Goal: Task Accomplishment & Management: Manage account settings

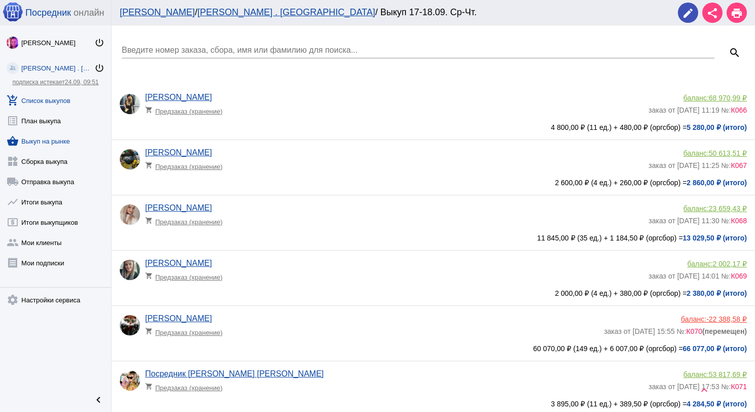
scroll to position [273, 0]
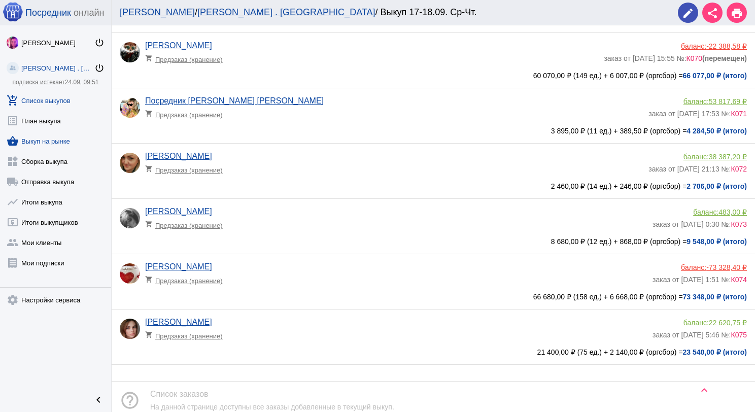
drag, startPoint x: 0, startPoint y: 0, endPoint x: 43, endPoint y: 136, distance: 142.7
click at [36, 136] on link "shopping_basket Выкуп на рынке" at bounding box center [55, 139] width 111 height 20
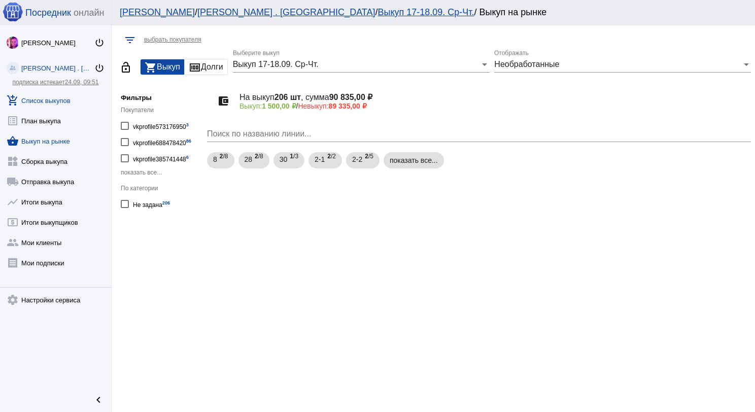
click at [57, 101] on link "add_shopping_cart Список выкупов" at bounding box center [55, 98] width 111 height 20
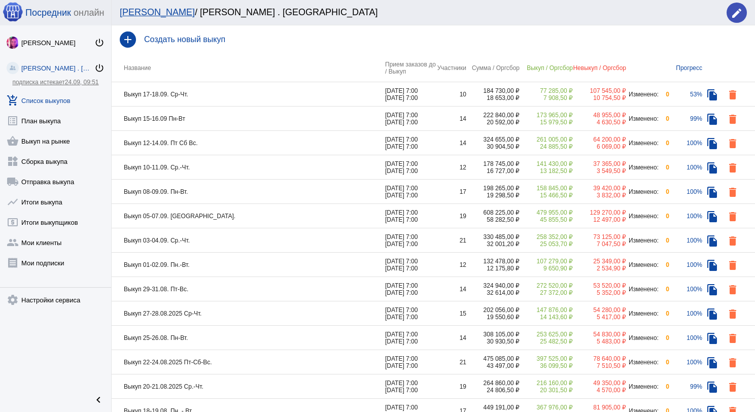
click at [275, 170] on td "Выкуп 10-11.09. Ср.-Чт." at bounding box center [249, 167] width 274 height 24
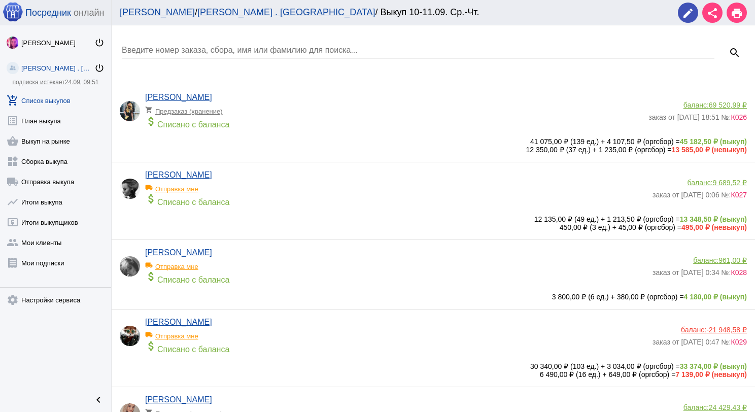
click at [54, 106] on link "add_shopping_cart Список выкупов" at bounding box center [55, 98] width 111 height 20
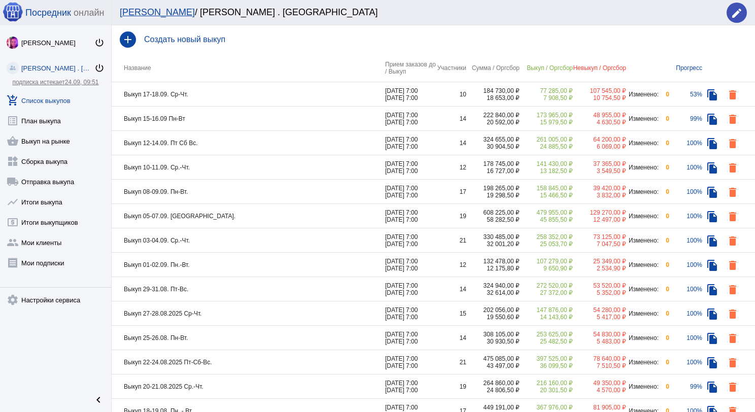
click at [230, 266] on td "Выкуп 01-02.09. Пн.-Вт." at bounding box center [249, 265] width 274 height 24
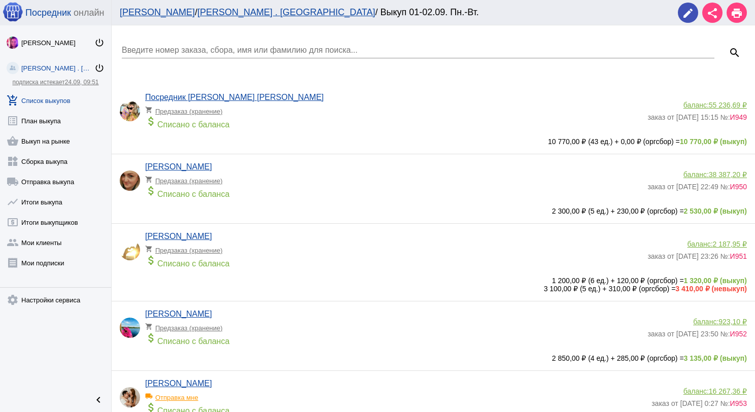
click at [55, 93] on link "add_shopping_cart Список выкупов" at bounding box center [55, 98] width 111 height 20
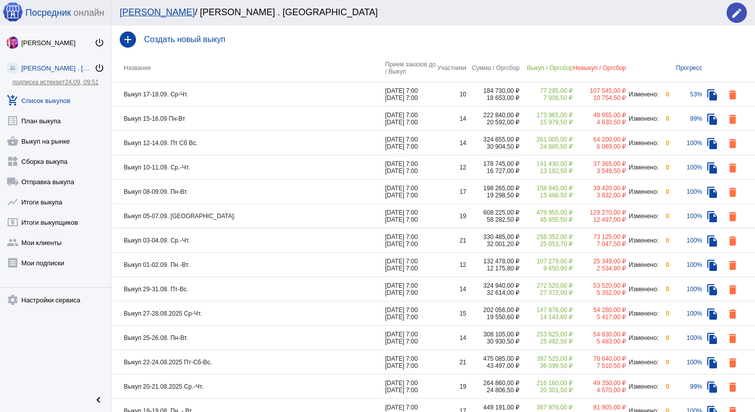
click at [209, 236] on td "Выкуп 03-04.09. Ср.-Чт." at bounding box center [249, 240] width 274 height 24
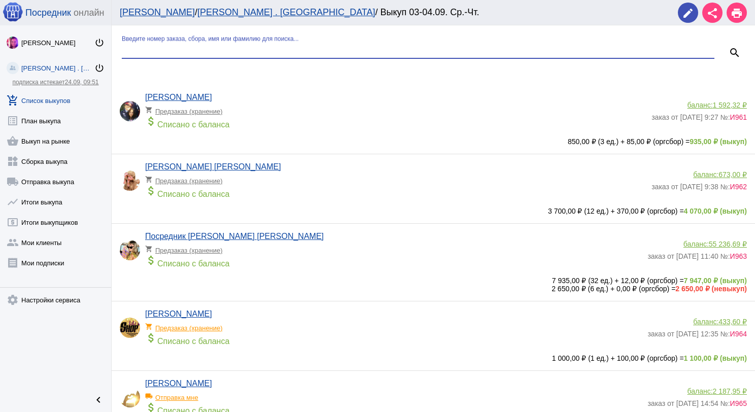
click at [214, 48] on input "Введите номер заказа, сбора, имя или фамилию для поиска..." at bounding box center [418, 50] width 593 height 9
type input "моро"
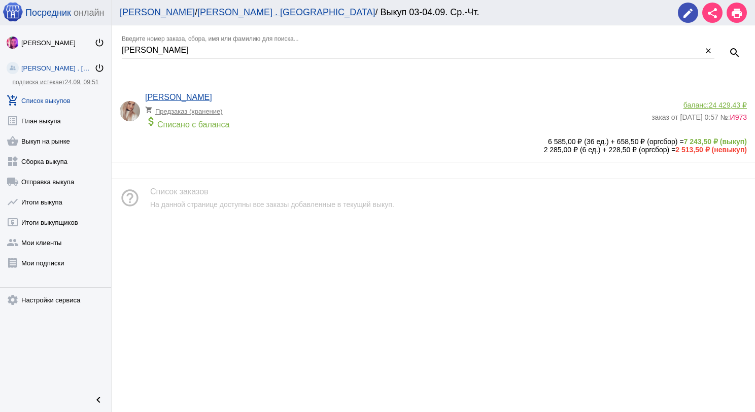
click at [44, 103] on link "add_shopping_cart Список выкупов" at bounding box center [55, 98] width 111 height 20
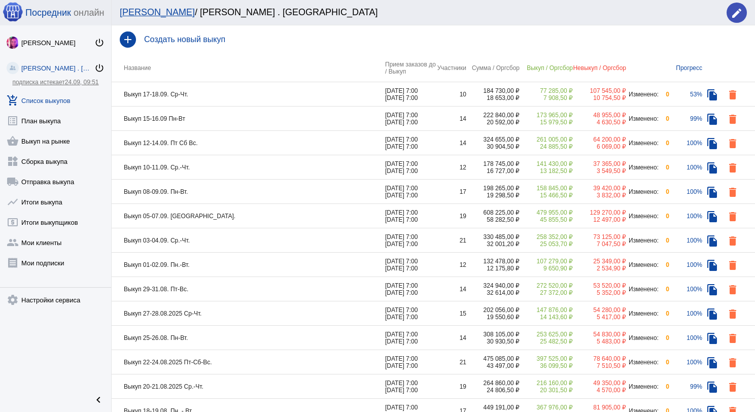
click at [226, 213] on td "Выкуп 05-07.09. [GEOGRAPHIC_DATA]." at bounding box center [249, 216] width 274 height 24
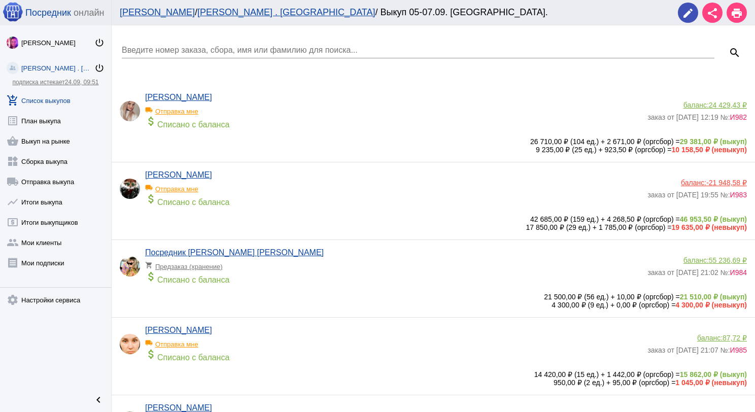
click at [239, 47] on input "Введите номер заказа, сбора, имя или фамилию для поиска..." at bounding box center [418, 50] width 593 height 9
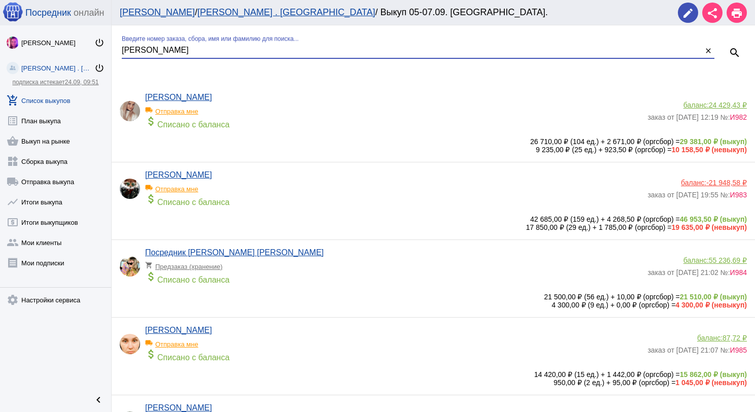
type input "моро"
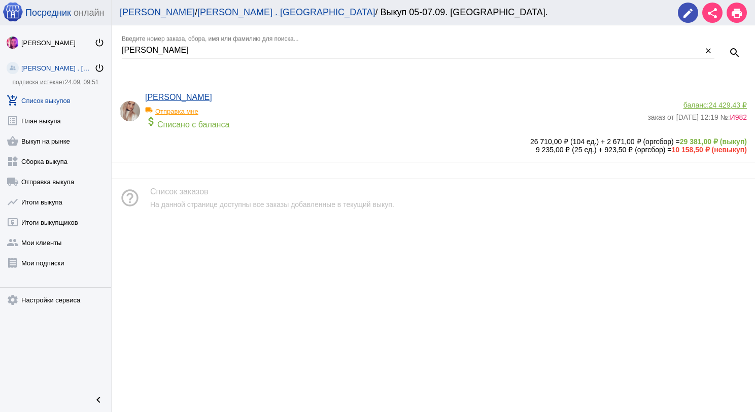
click at [275, 104] on app-delivery-type "local_shipping Отправка мне" at bounding box center [393, 108] width 497 height 13
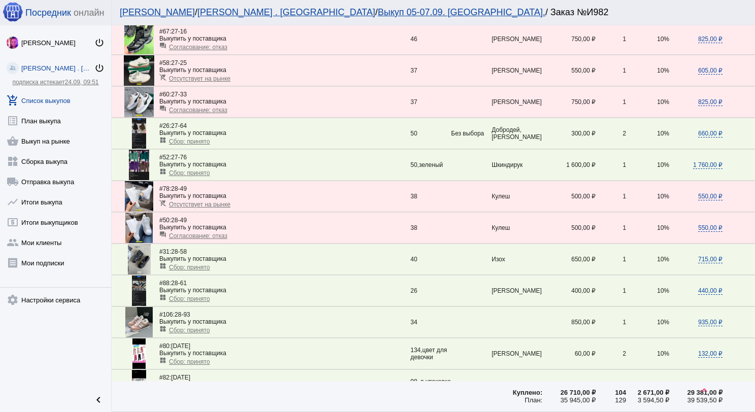
scroll to position [1116, 0]
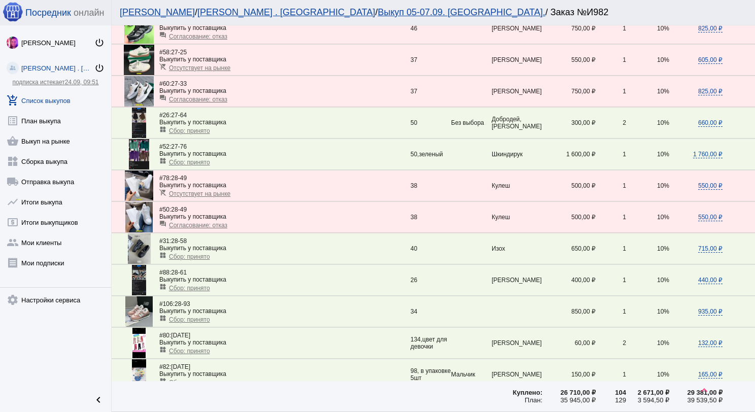
click at [187, 316] on span "Сбор: принято" at bounding box center [189, 319] width 41 height 7
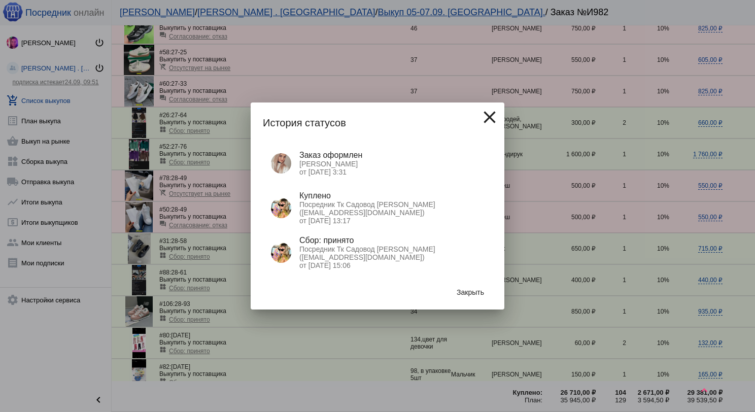
click at [455, 289] on button "Закрыть" at bounding box center [471, 292] width 44 height 18
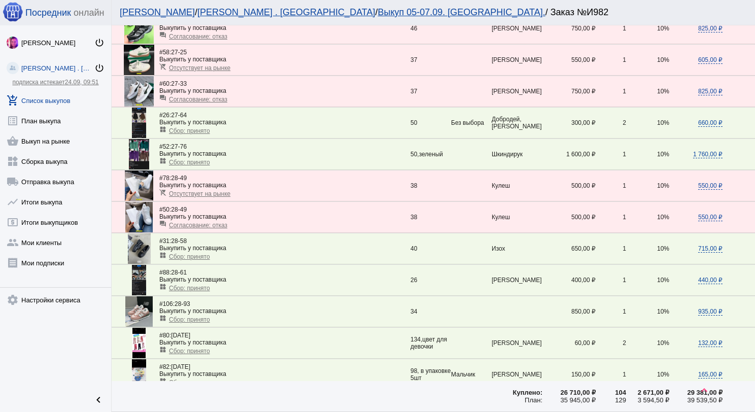
click at [55, 98] on link "add_shopping_cart Список выкупов" at bounding box center [55, 98] width 111 height 20
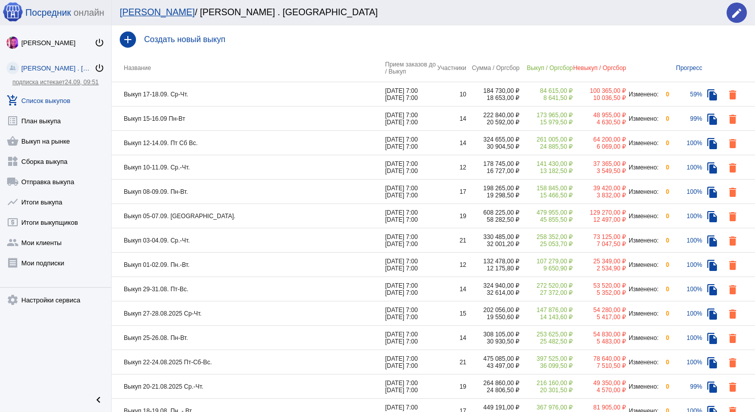
click at [242, 114] on td "Выкуп 15-16.09 Пн-Вт" at bounding box center [249, 119] width 274 height 24
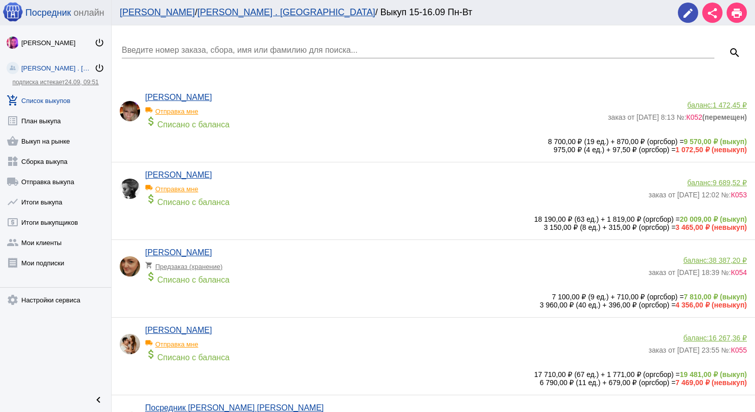
click at [253, 50] on input "Введите номер заказа, сбора, имя или фамилию для поиска..." at bounding box center [418, 50] width 593 height 9
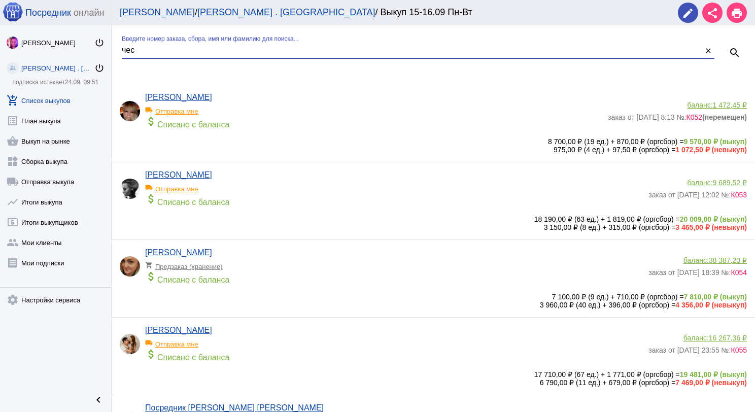
type input "чес"
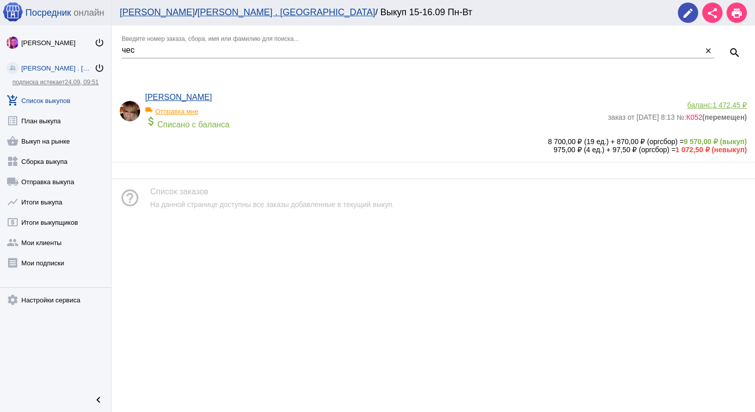
click at [725, 104] on span "1 472,45 ₽" at bounding box center [730, 105] width 34 height 8
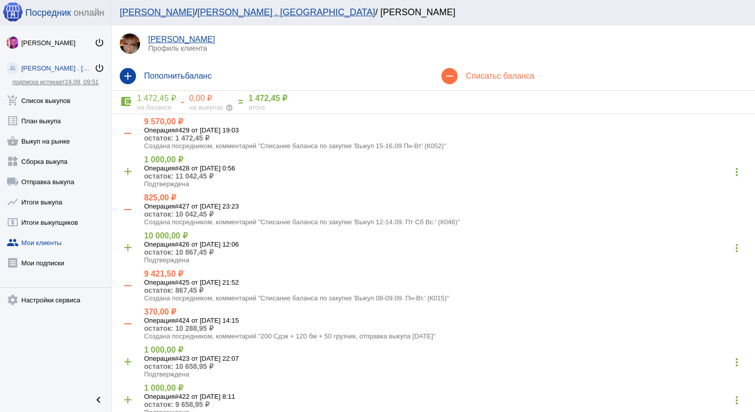
click at [487, 69] on div "remove Списать с баланса" at bounding box center [594, 76] width 322 height 28
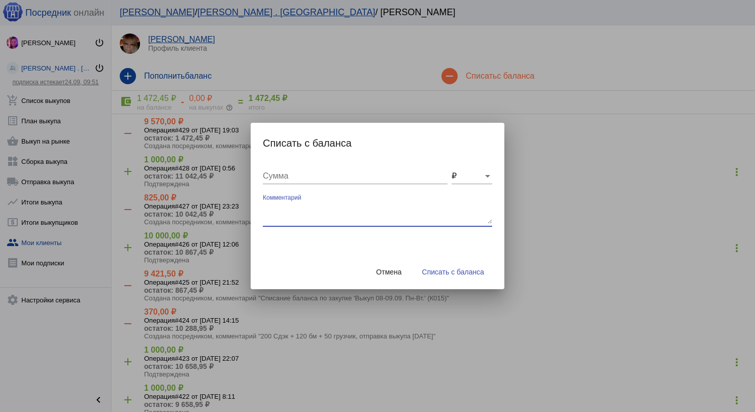
click at [309, 207] on textarea "Комментарий" at bounding box center [377, 214] width 229 height 20
type textarea "400 до"
click at [389, 278] on button "Отмена" at bounding box center [389, 272] width 42 height 18
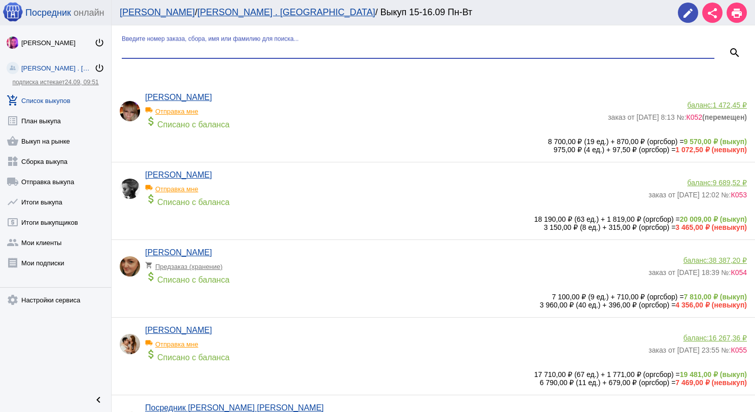
click at [244, 53] on input "Введите номер заказа, сбора, имя или фамилию для поиска..." at bounding box center [418, 50] width 593 height 9
type input "чесн"
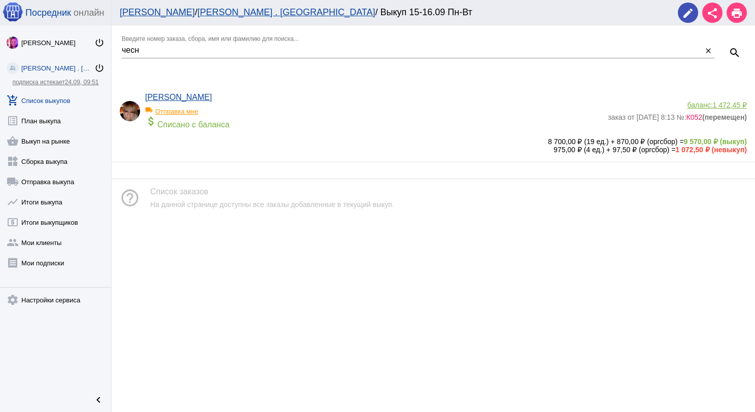
click at [191, 109] on div "local_shipping Отправка мне" at bounding box center [187, 108] width 84 height 13
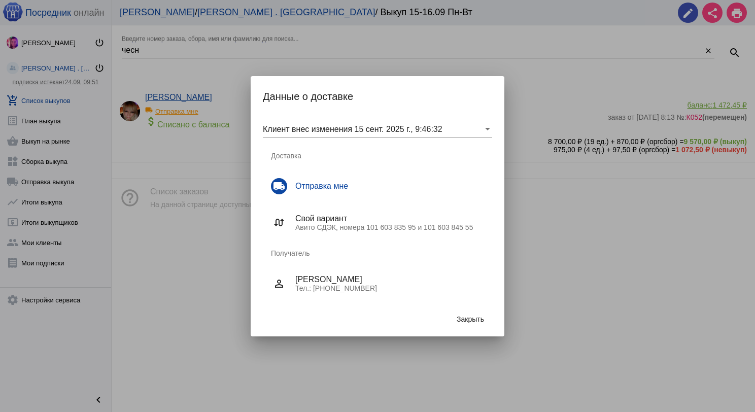
click at [457, 318] on span "Закрыть" at bounding box center [470, 319] width 27 height 8
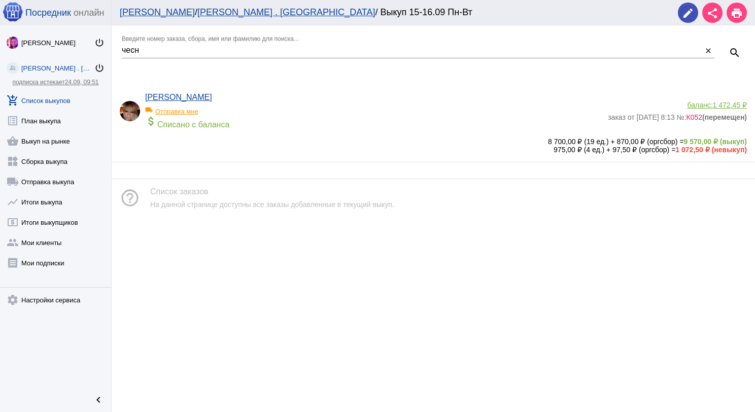
click at [733, 105] on span "1 472,45 ₽" at bounding box center [730, 105] width 34 height 8
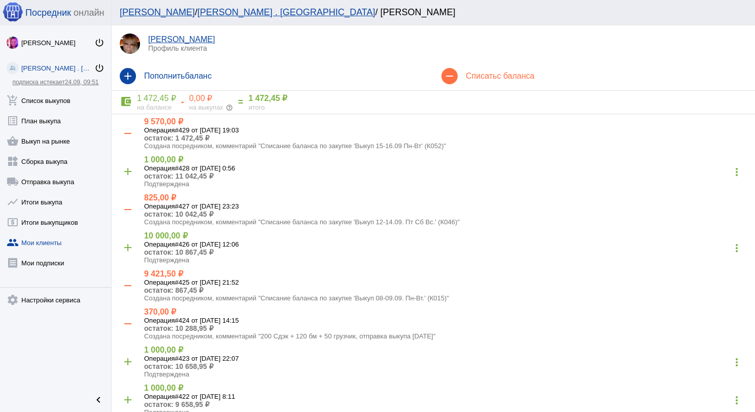
click at [481, 71] on div "remove Списать с баланса" at bounding box center [594, 76] width 322 height 28
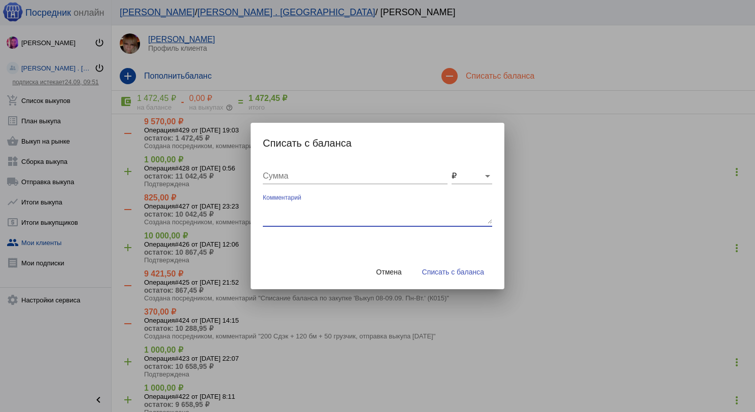
click at [287, 204] on textarea "Комментарий" at bounding box center [377, 214] width 229 height 20
type textarea "400 авитосдэк + 240 (2бм) + 100 грузчик, отправка выкупа 17.09.2025"
click at [310, 176] on input "Сумма" at bounding box center [355, 176] width 185 height 9
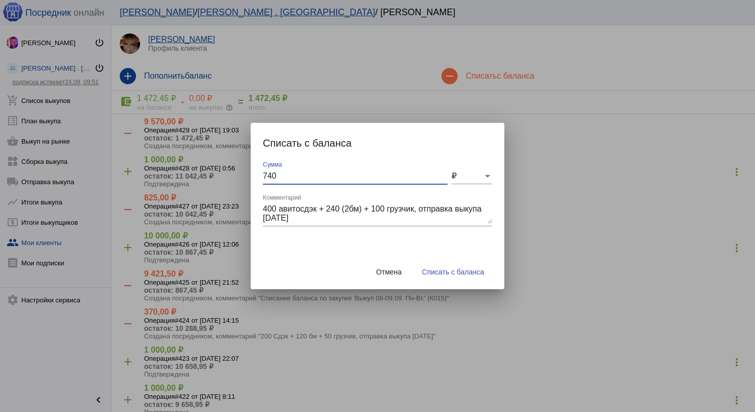
type input "740"
click at [270, 221] on textarea "400 авитосдэк + 240 (2бм) + 100 грузчик, отправка выкупа 17.09.2025" at bounding box center [377, 214] width 229 height 20
type textarea "400 авитосдэк + 240 (2бм) + 100 грузчик, отправка выкупа 16.09.2025"
click at [439, 277] on button "Списать с баланса" at bounding box center [453, 272] width 78 height 18
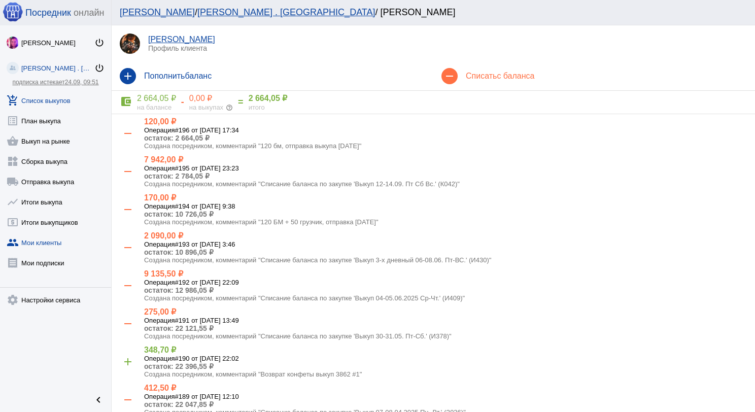
click at [36, 101] on link "add_shopping_cart Список выкупов" at bounding box center [55, 98] width 111 height 20
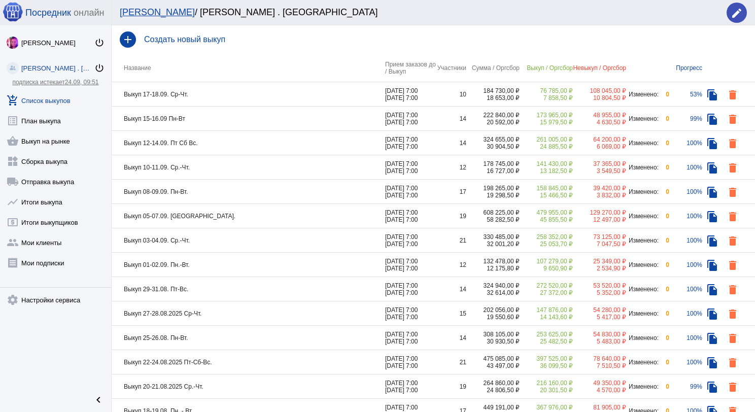
click at [208, 97] on td "Выкуп 17-18.09. Ср-Чт." at bounding box center [249, 94] width 274 height 24
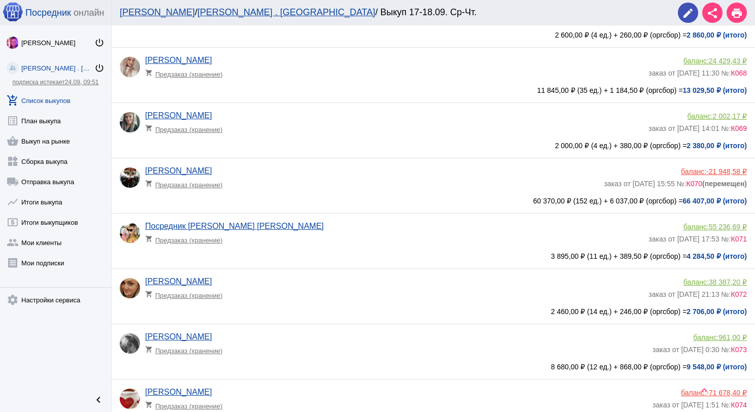
scroll to position [203, 0]
